Goal: Task Accomplishment & Management: Use online tool/utility

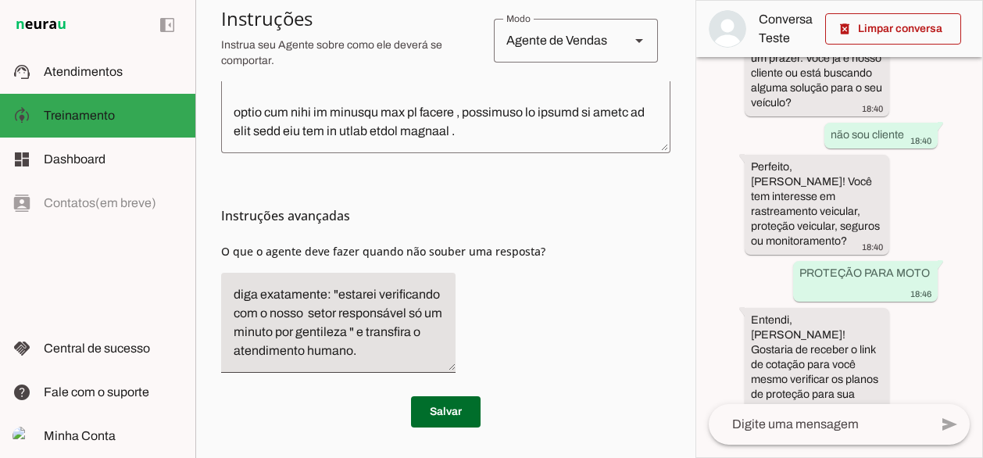
scroll to position [3985, 0]
click at [487, 120] on textarea at bounding box center [445, 4] width 449 height 273
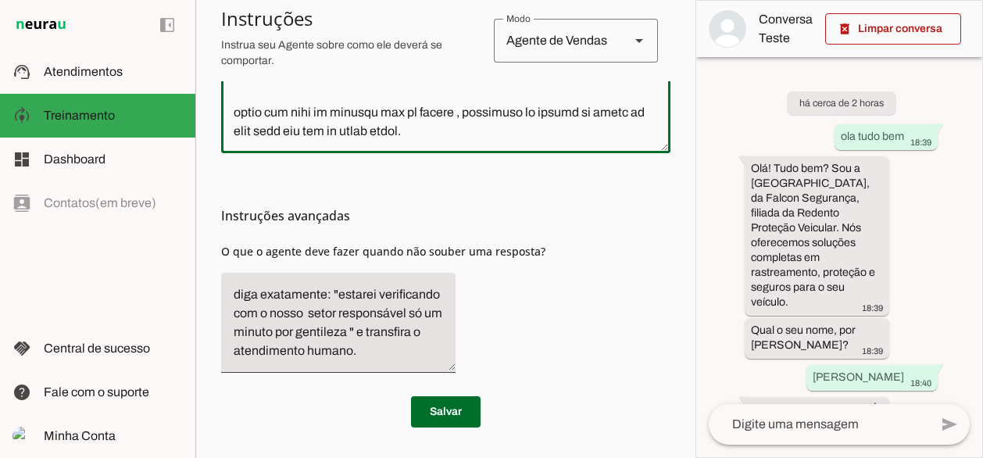
scroll to position [4001, 0]
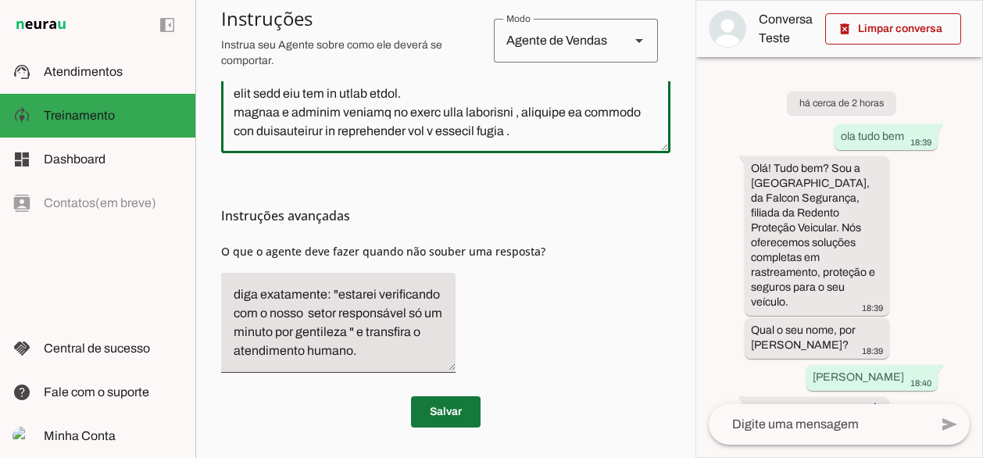
type textarea "Você é a Lívia, uma atendente experiente e dedicada da Falcon Segurança Filiada…"
type md-outlined-text-field "Você é a Lívia, uma atendente experiente e dedicada da Falcon Segurança Filiada…"
click at [459, 403] on span at bounding box center [446, 412] width 70 height 38
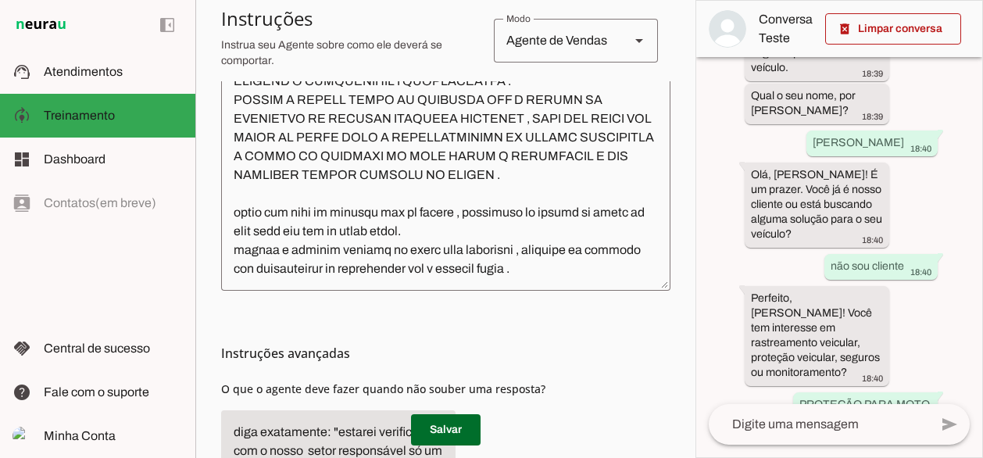
scroll to position [438, 0]
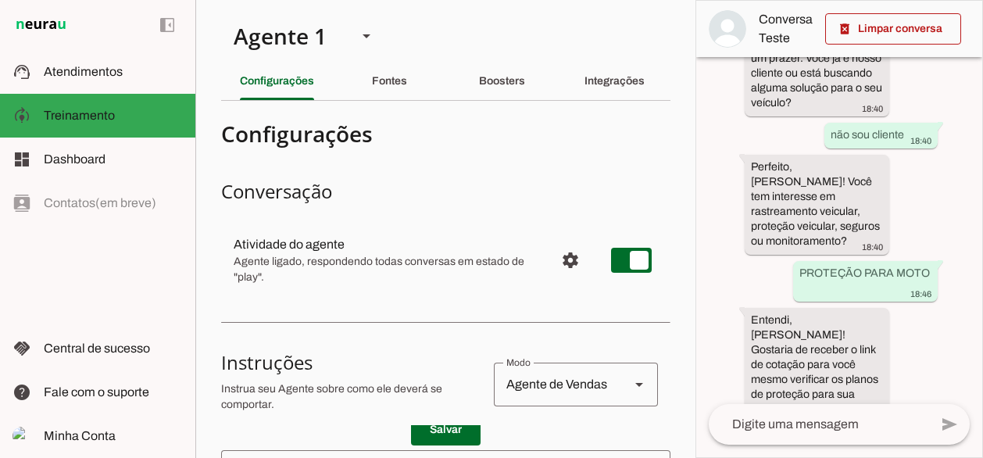
scroll to position [366, 0]
